Goal: Find specific page/section: Find specific page/section

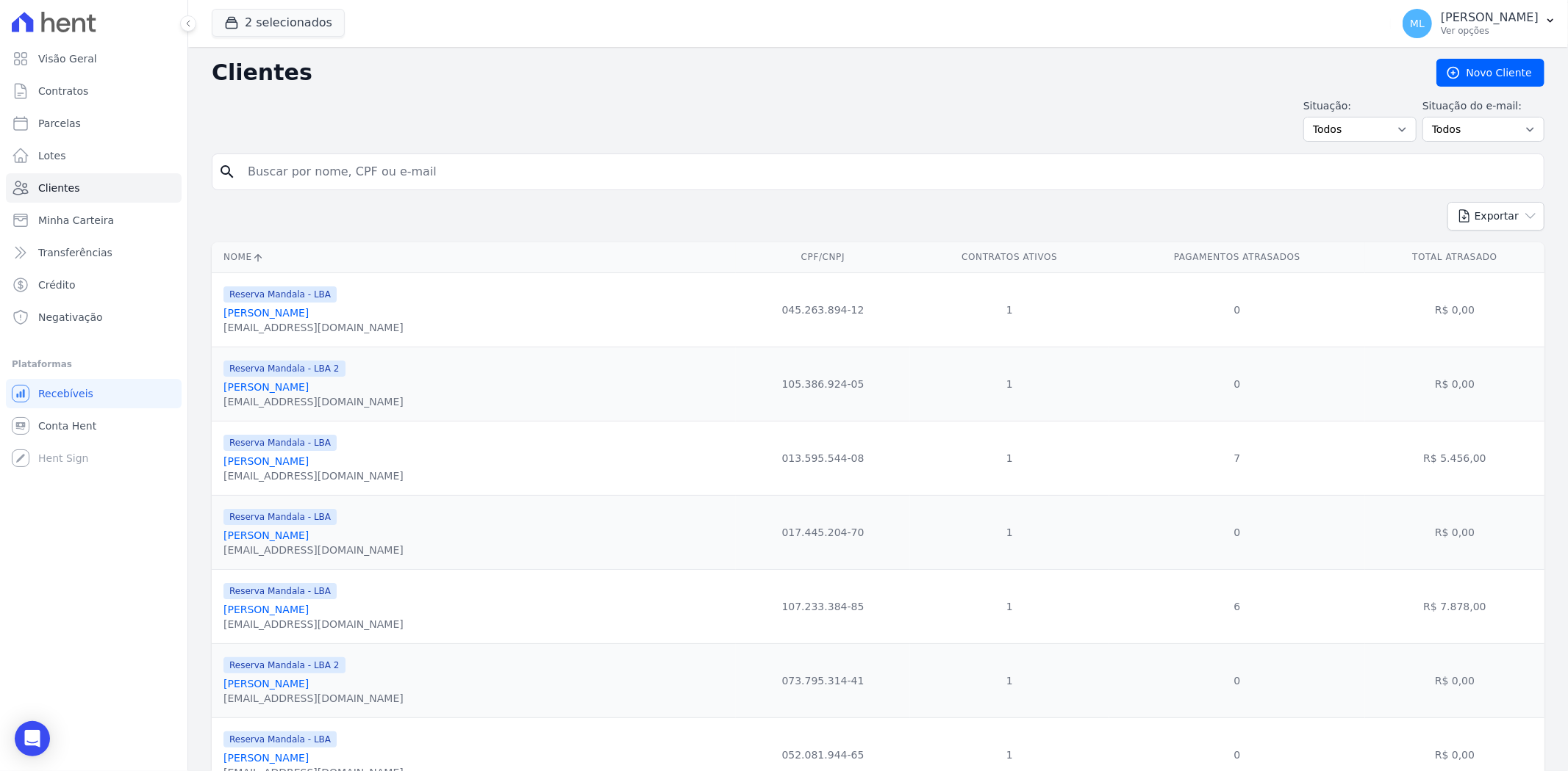
click at [419, 166] on input "search" at bounding box center [888, 172] width 1299 height 30
type input "jud"
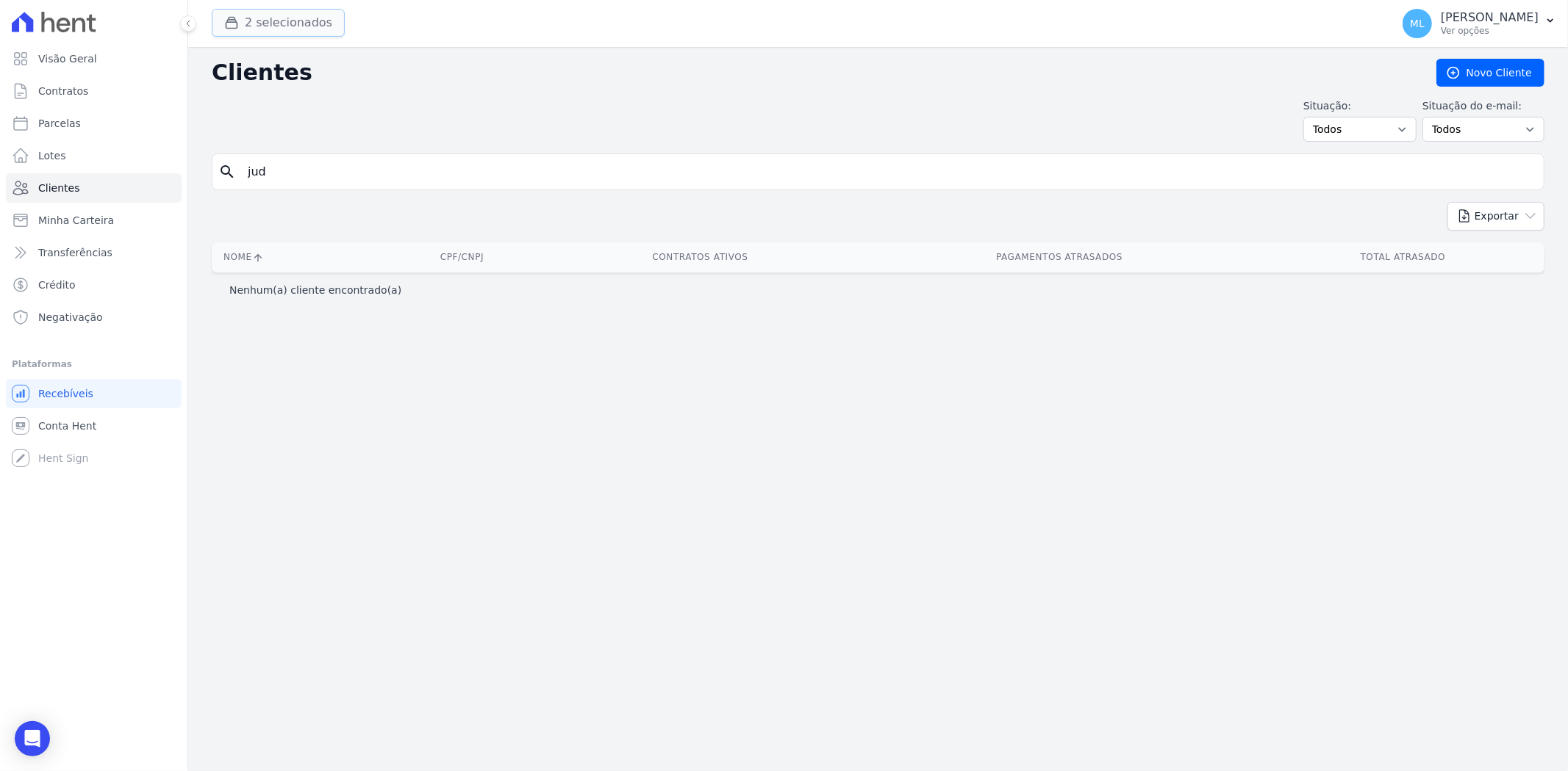
click at [286, 31] on button "2 selecionados" at bounding box center [278, 22] width 133 height 28
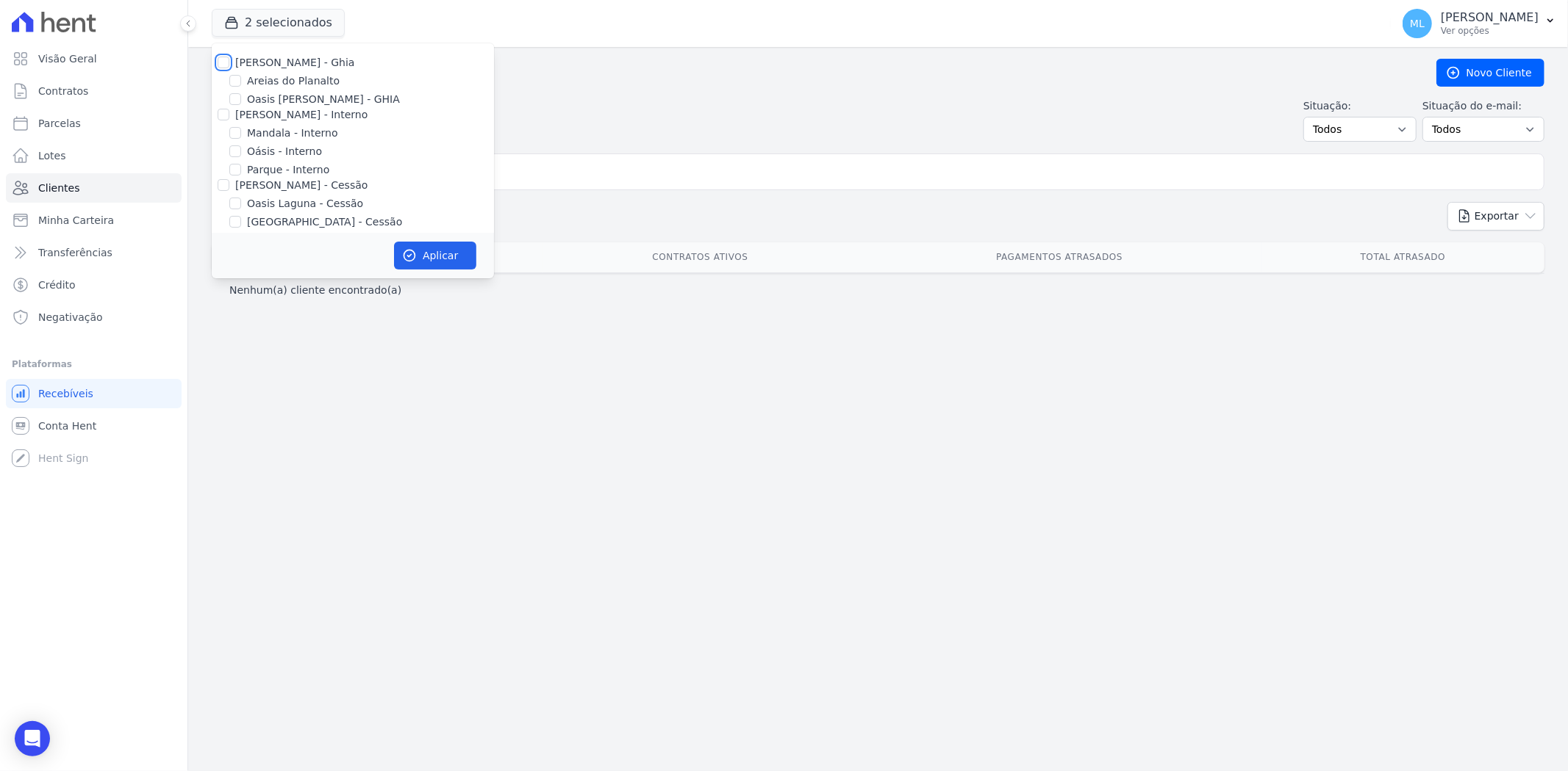
click at [223, 59] on input "[PERSON_NAME] - Ghia" at bounding box center [223, 62] width 12 height 12
checkbox input "true"
click at [230, 113] on div "[PERSON_NAME] - Interno" at bounding box center [353, 114] width 283 height 15
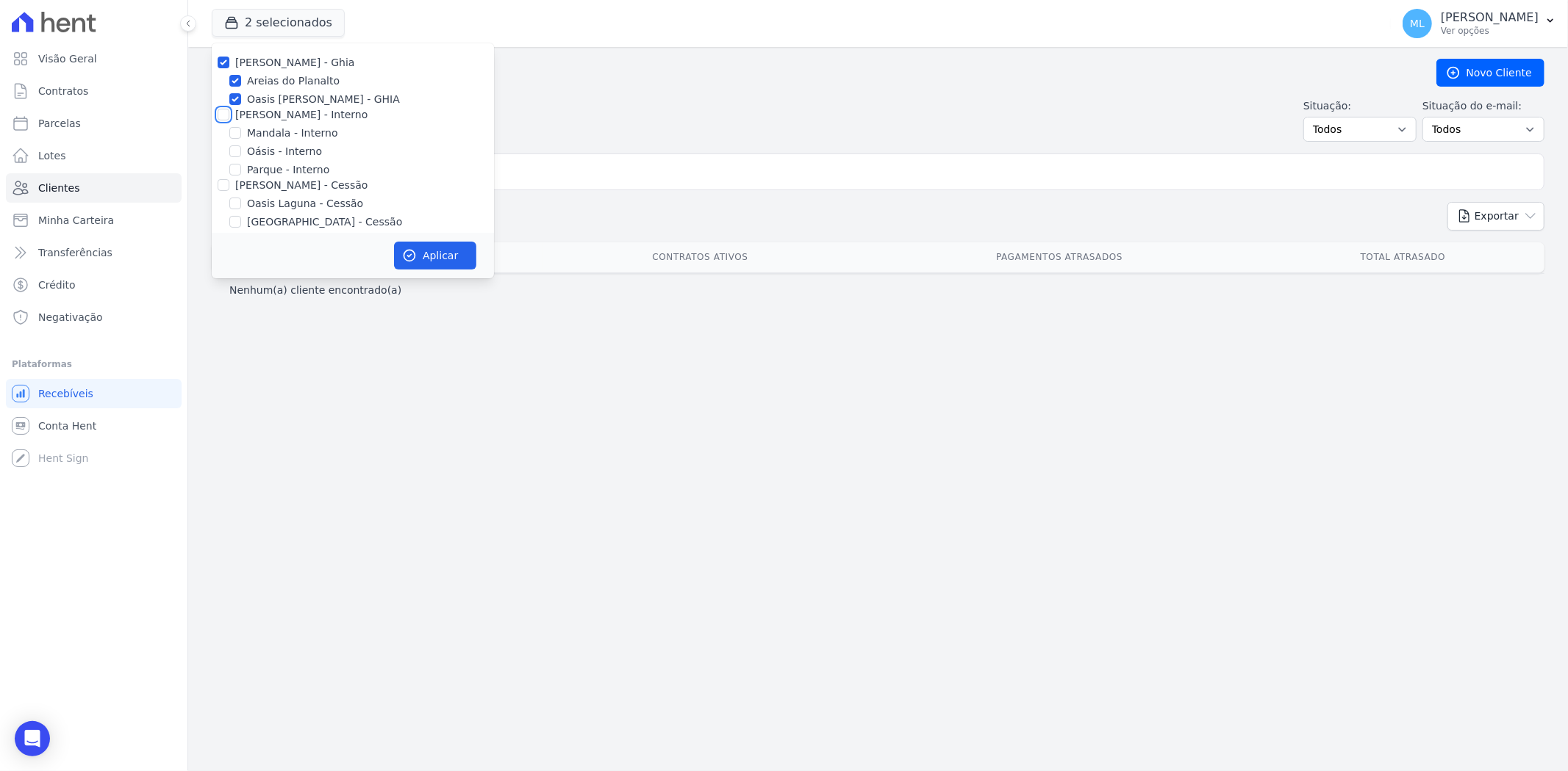
click at [224, 114] on input "[PERSON_NAME] - Interno" at bounding box center [223, 114] width 12 height 12
checkbox input "true"
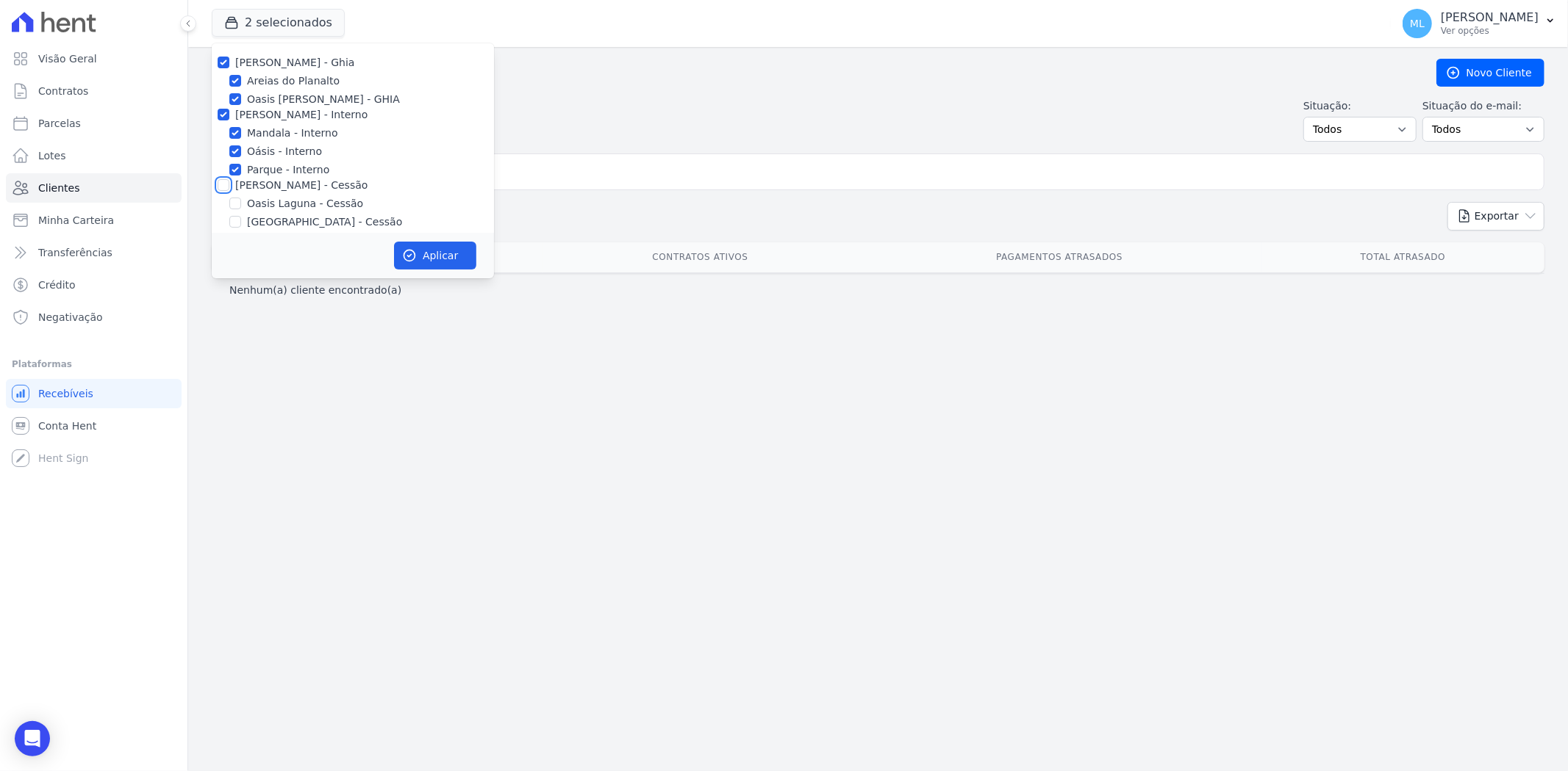
click at [221, 185] on input "[PERSON_NAME] - Cessão" at bounding box center [223, 184] width 12 height 12
checkbox input "true"
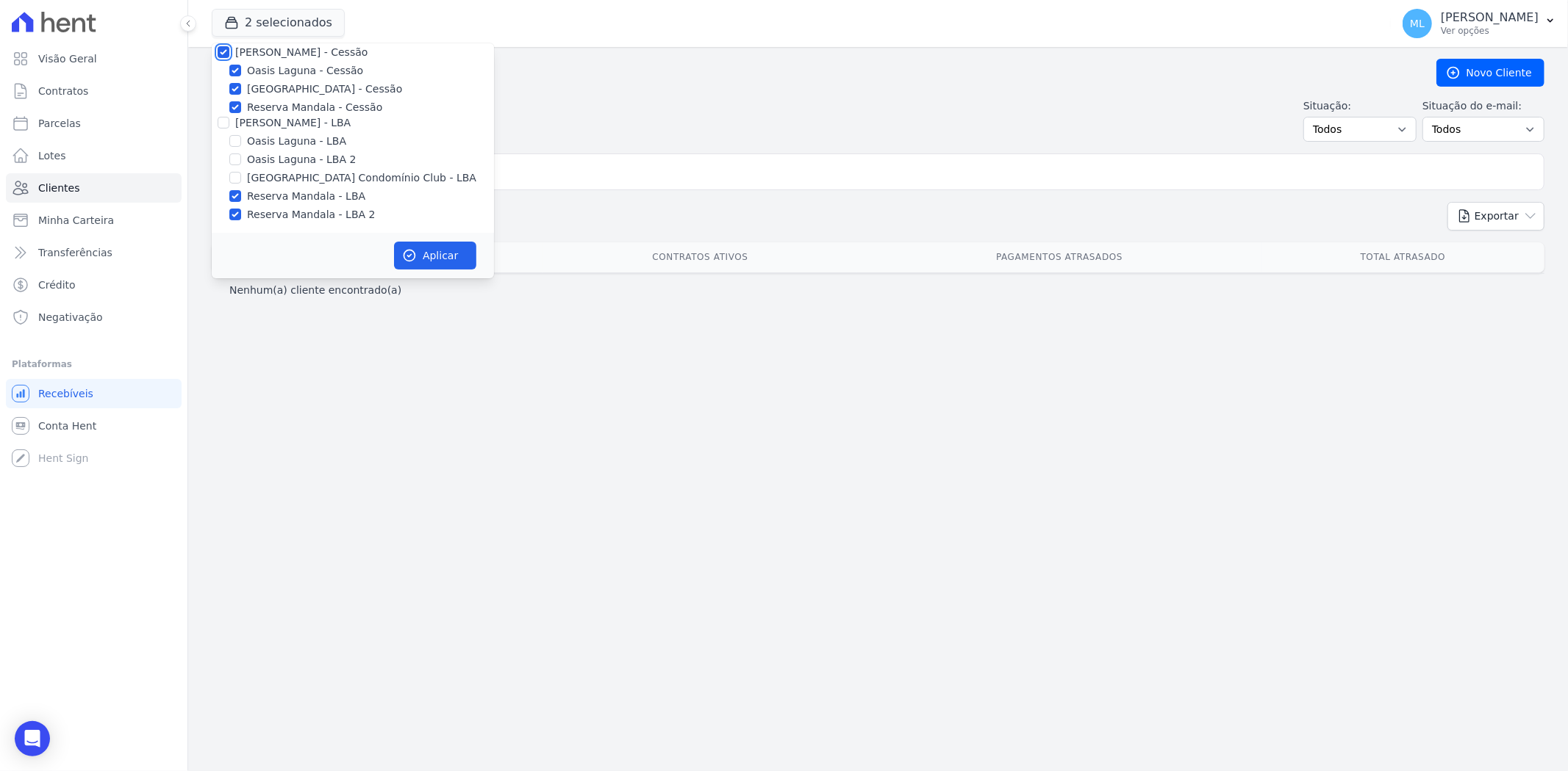
scroll to position [134, 0]
click at [219, 122] on input "[PERSON_NAME] - LBA" at bounding box center [223, 121] width 12 height 12
checkbox input "true"
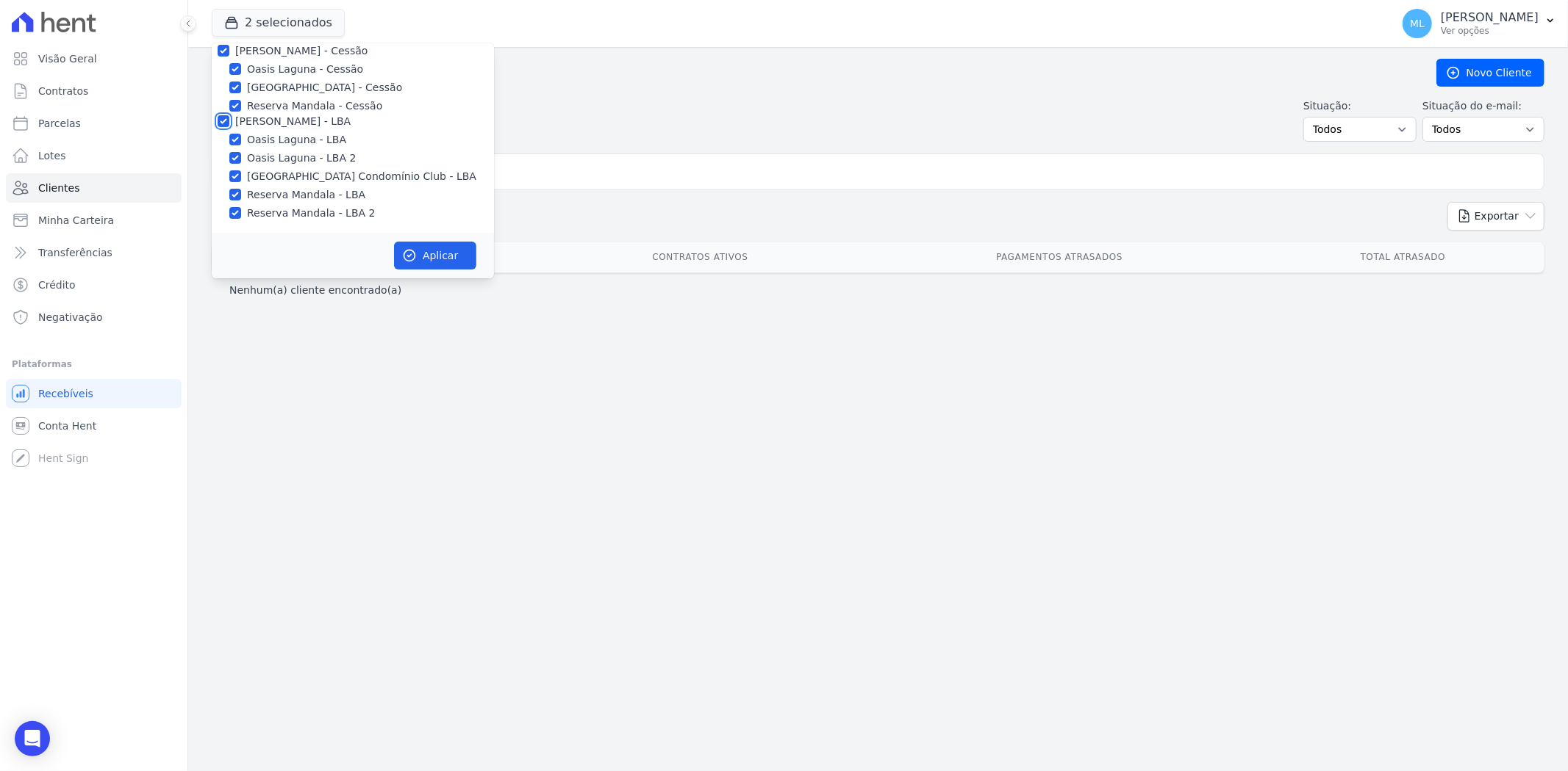
checkbox input "true"
click at [435, 254] on button "Aplicar" at bounding box center [435, 256] width 82 height 28
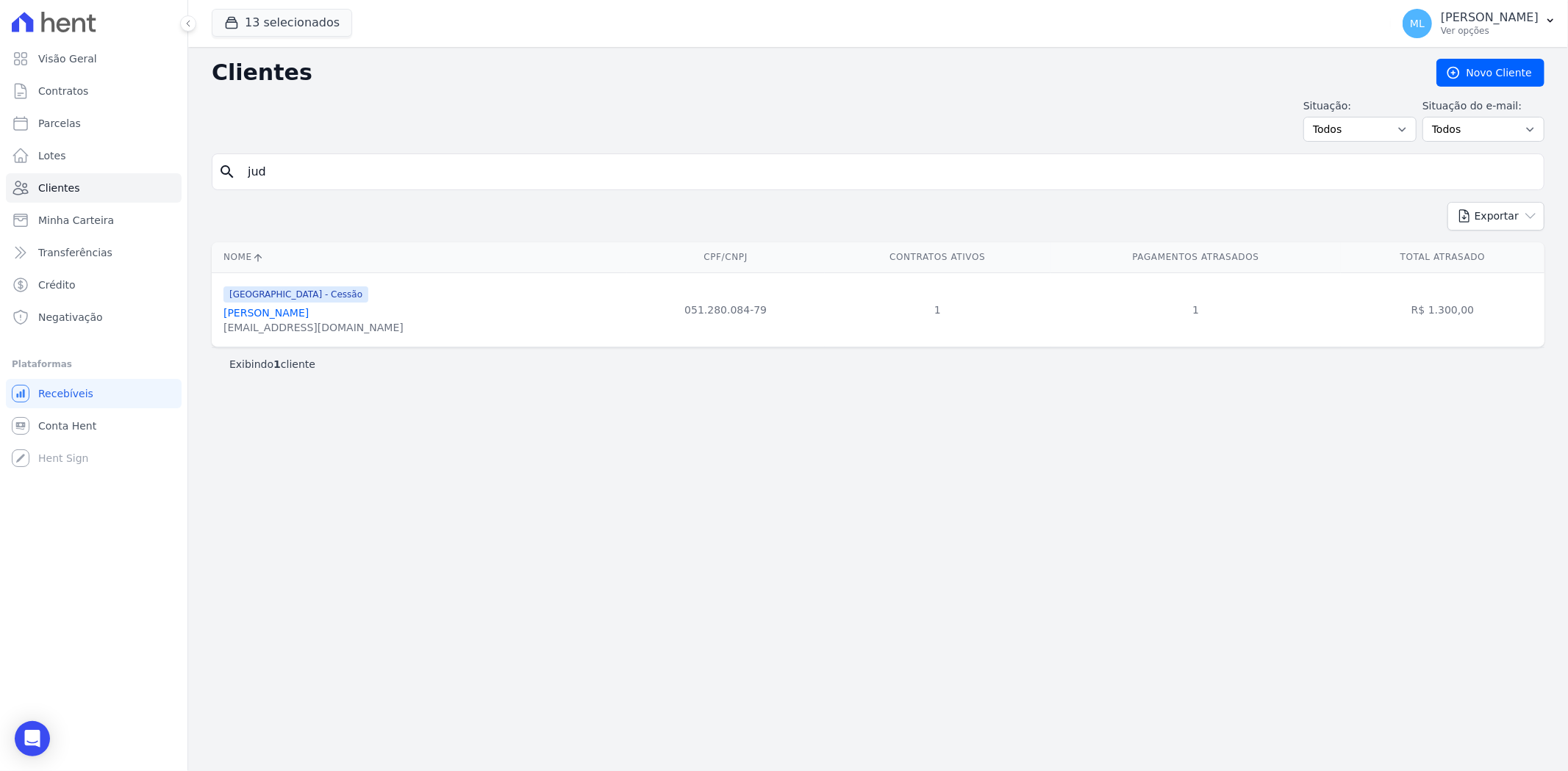
click at [566, 170] on input "jud" at bounding box center [888, 172] width 1299 height 30
type input "j"
type input "joairan"
click at [309, 318] on link "[PERSON_NAME]" at bounding box center [266, 312] width 86 height 12
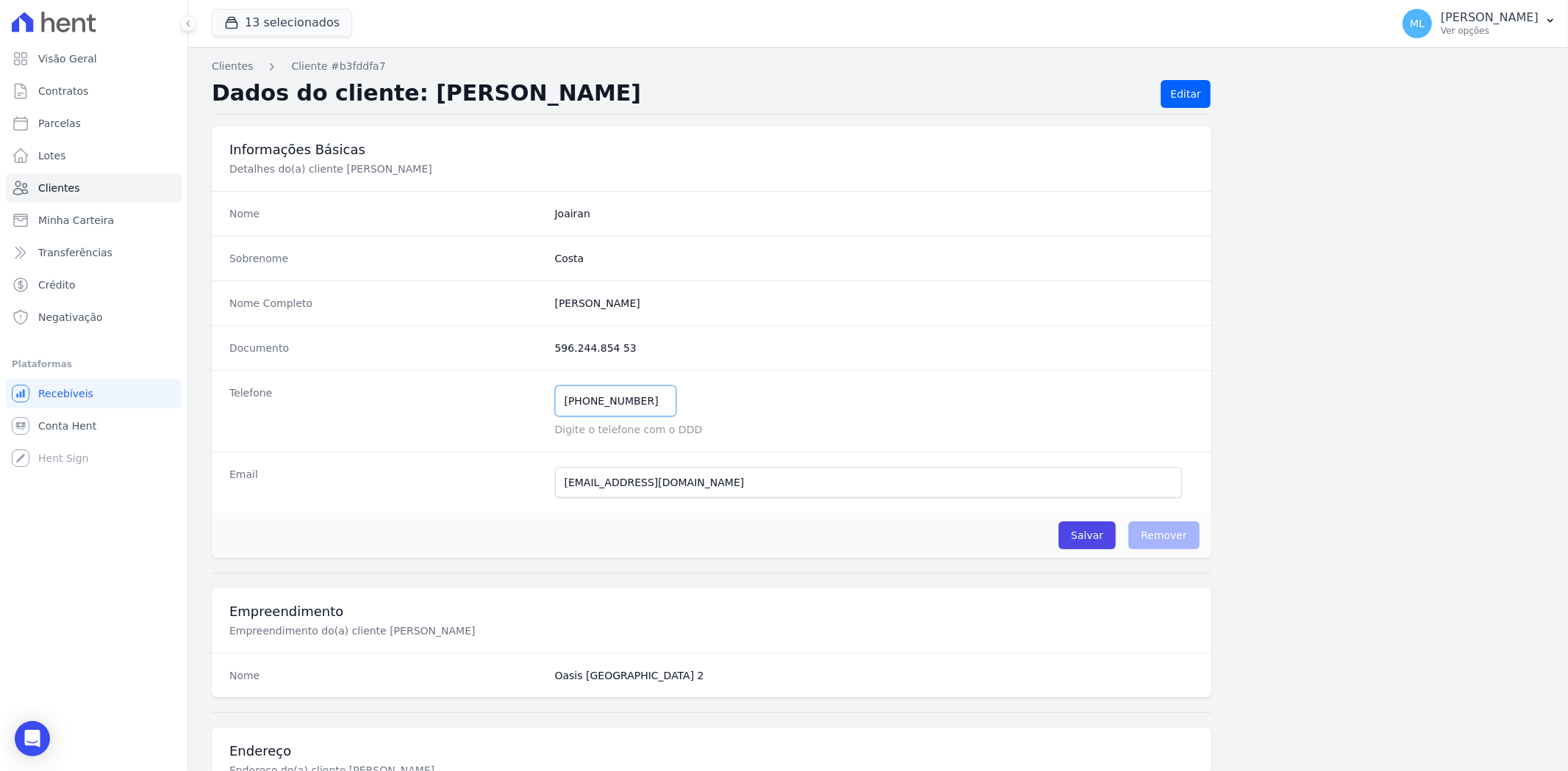
drag, startPoint x: 644, startPoint y: 402, endPoint x: 461, endPoint y: 406, distance: 183.0
click at [478, 411] on div "Telefone [PHONE_NUMBER] Mensagem de SMS ainda não enviada.. Mensagem de [PERSON…" at bounding box center [711, 411] width 1000 height 82
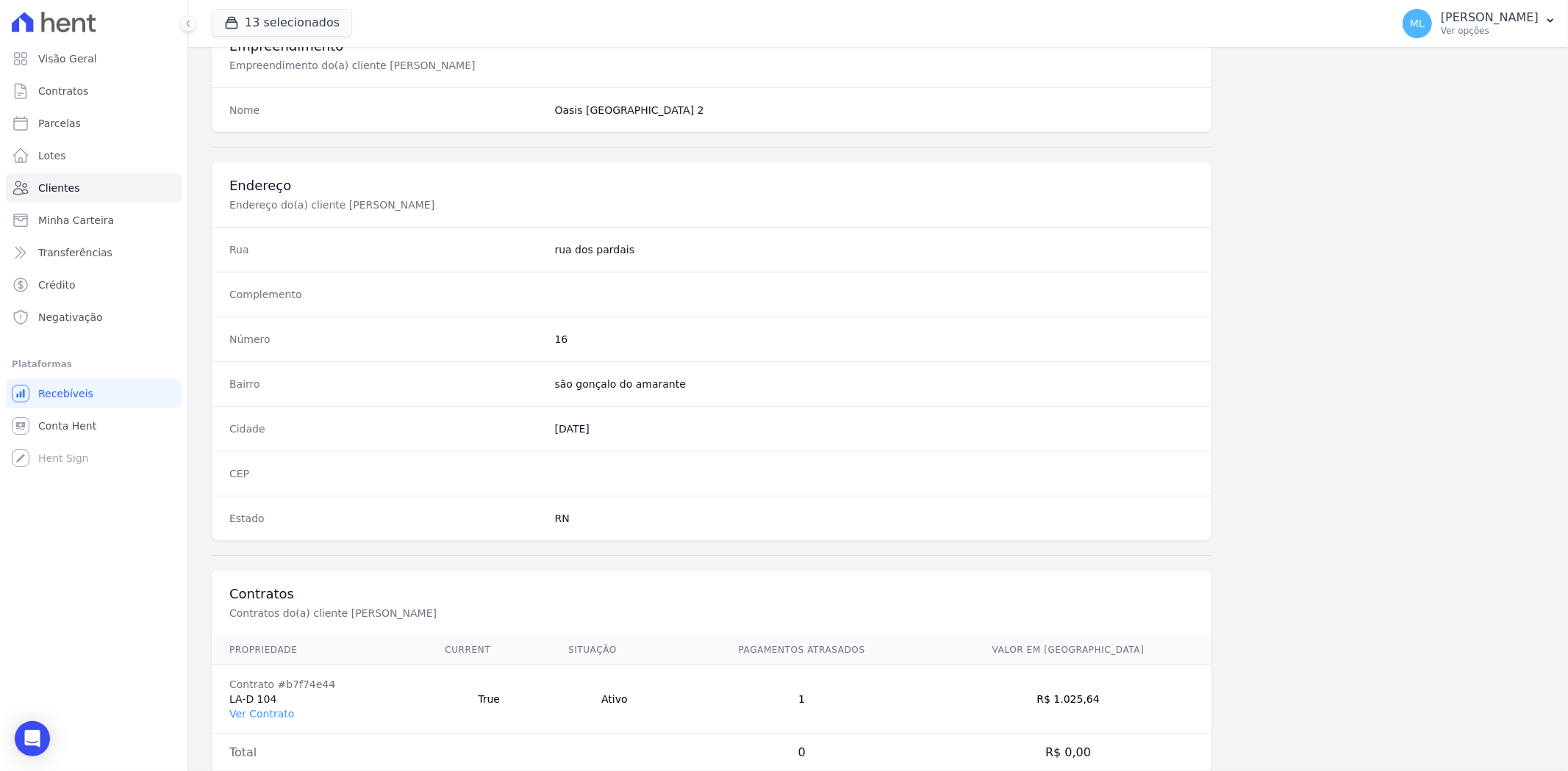
scroll to position [605, 0]
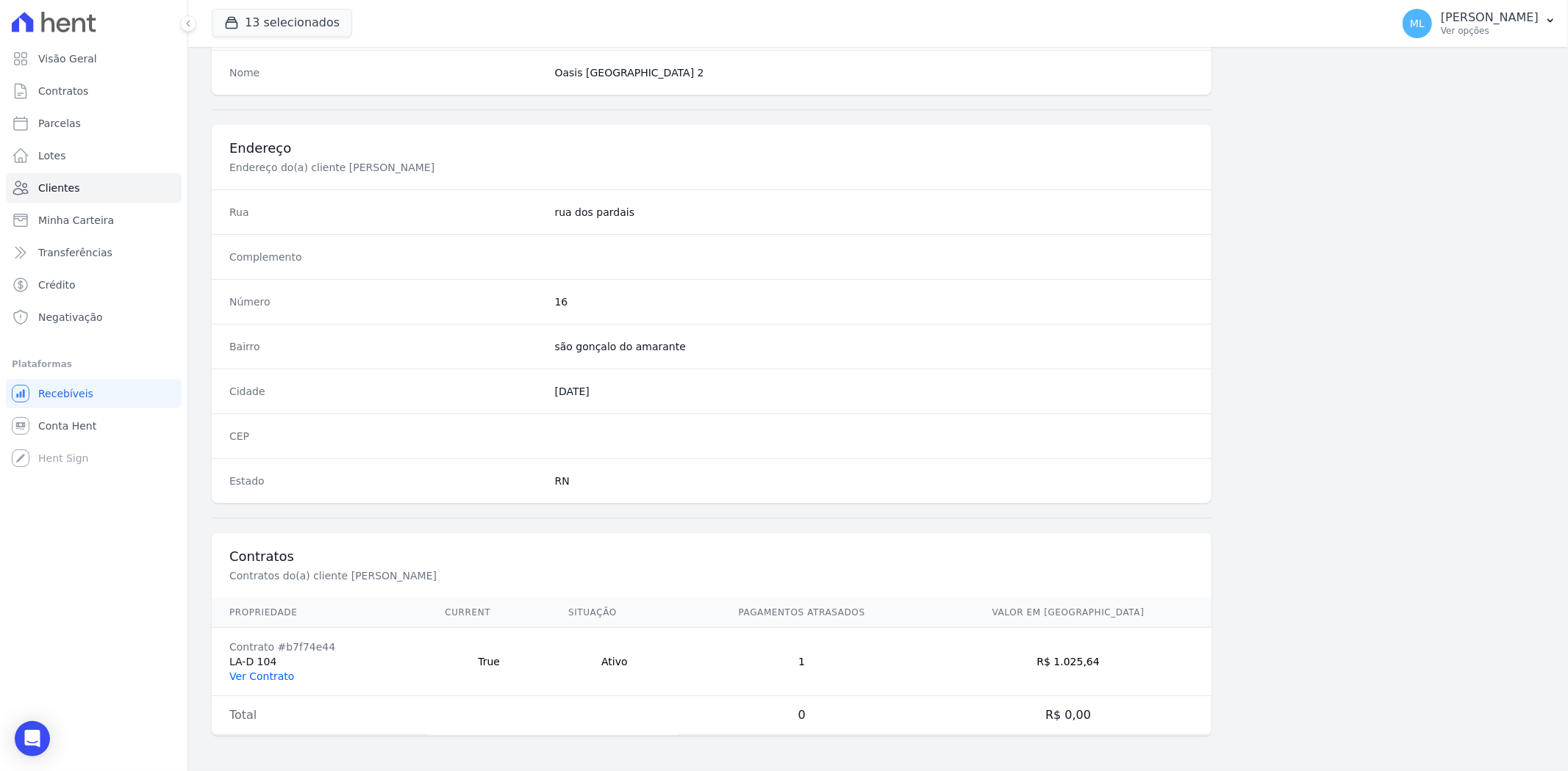
click at [262, 677] on link "Ver Contrato" at bounding box center [262, 677] width 65 height 12
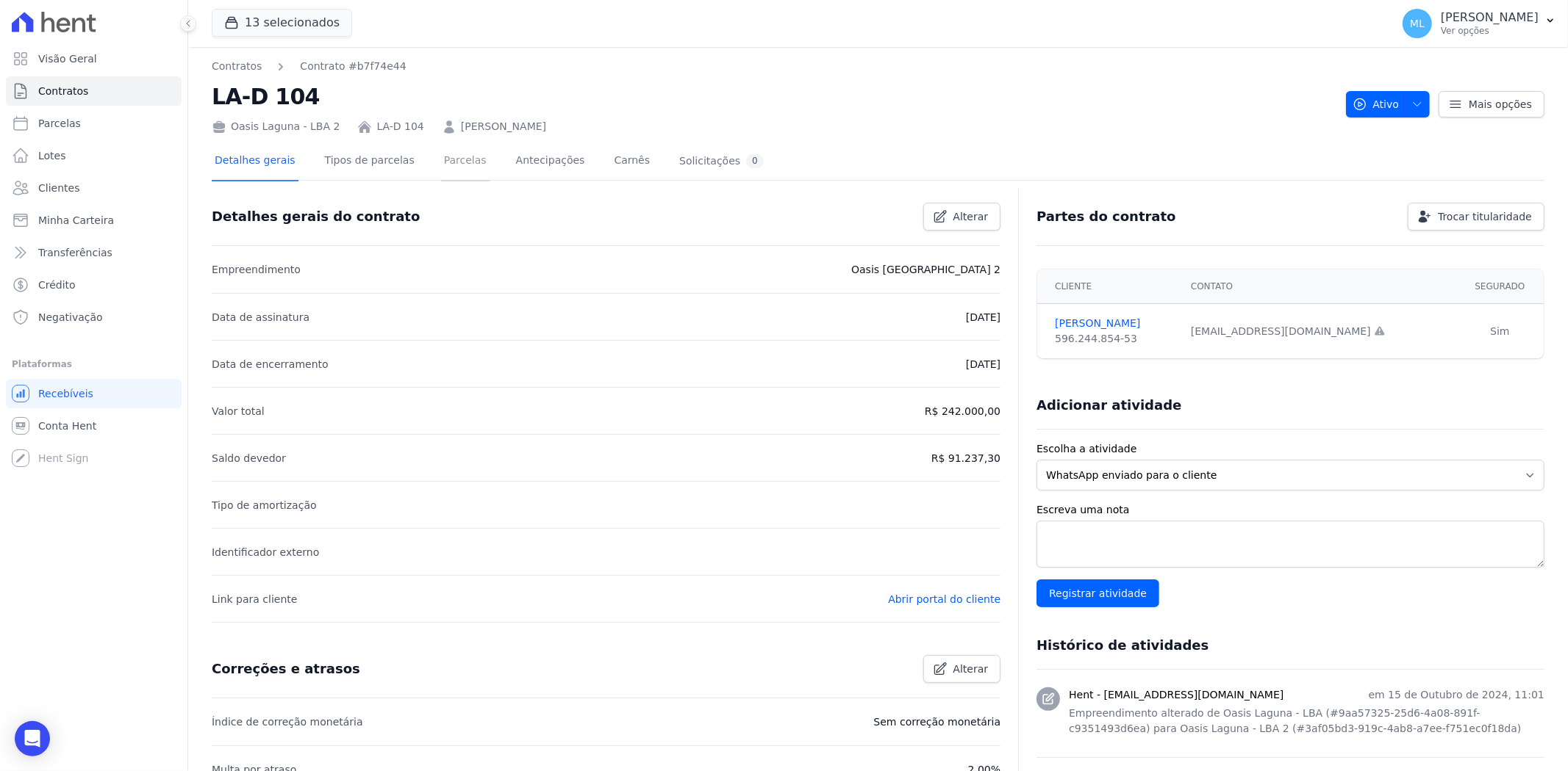
click at [446, 165] on link "Parcelas" at bounding box center [465, 161] width 49 height 39
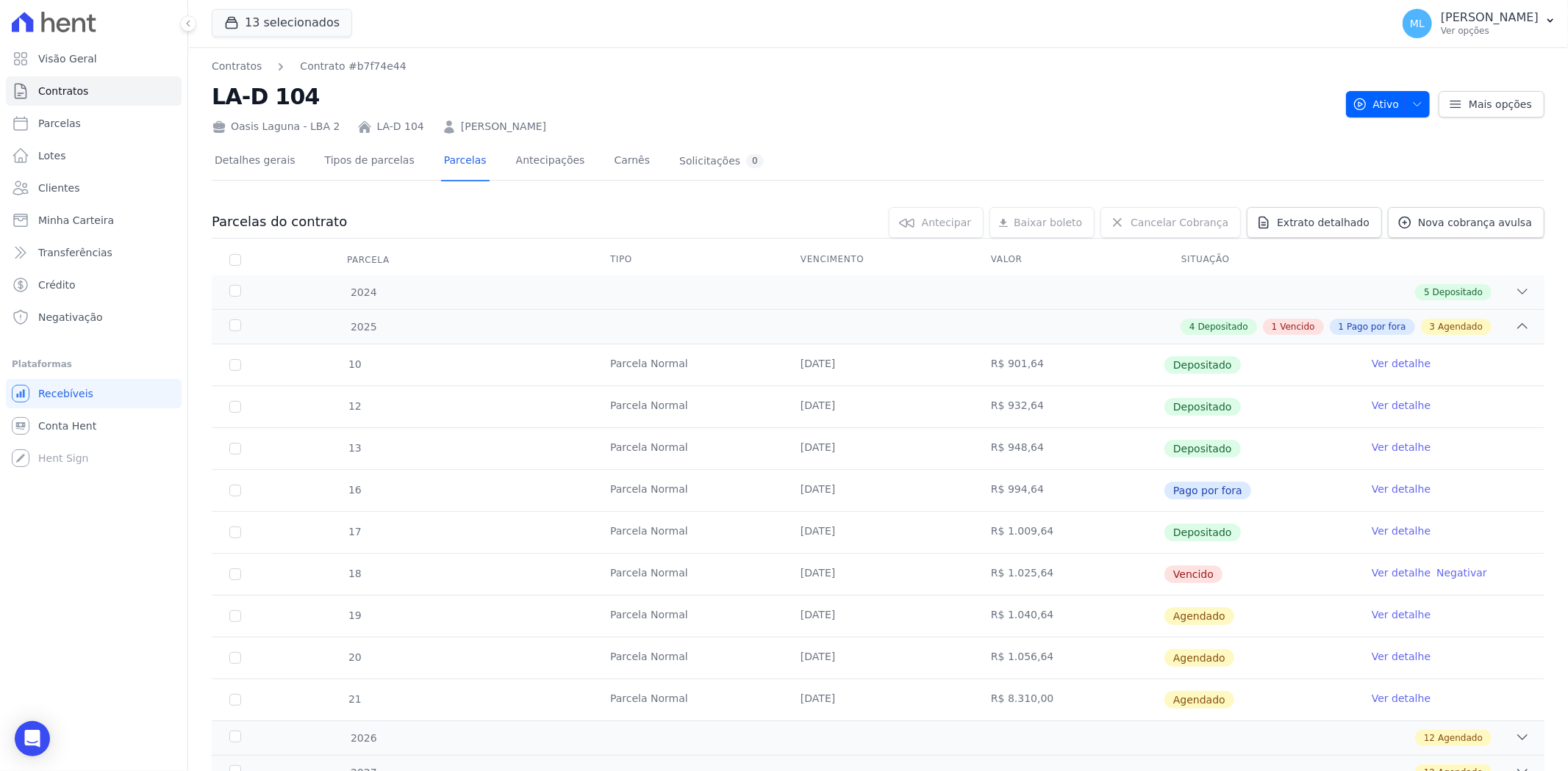
click at [1401, 574] on link "Ver detalhe" at bounding box center [1401, 573] width 59 height 14
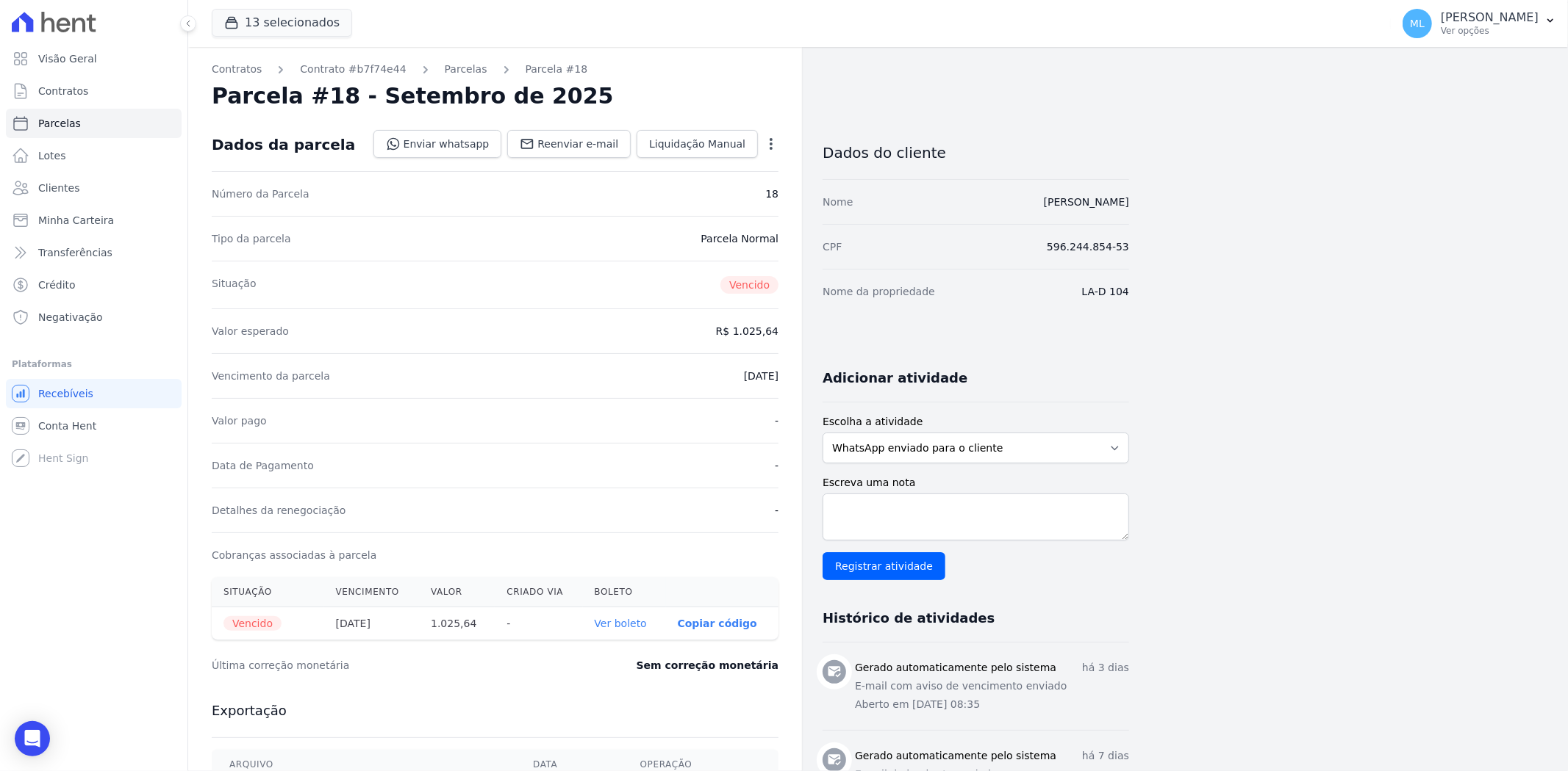
click at [622, 627] on link "Ver boleto" at bounding box center [621, 623] width 52 height 12
